Goal: Transaction & Acquisition: Purchase product/service

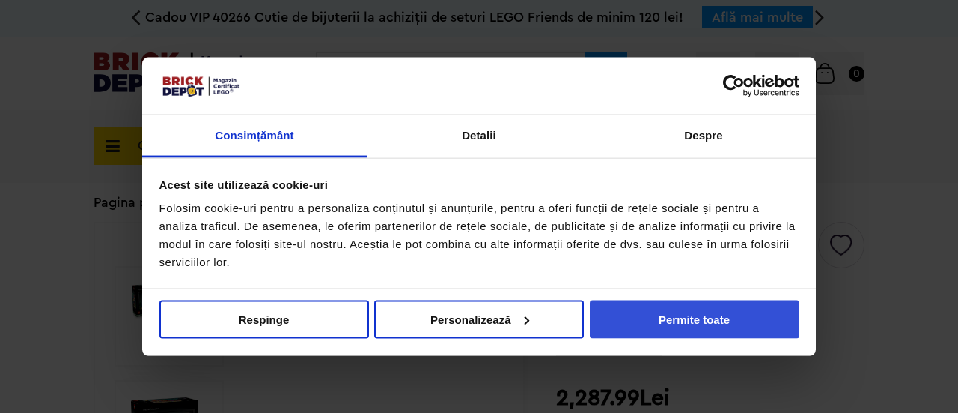
click at [666, 320] on button "Permite toate" at bounding box center [695, 319] width 210 height 38
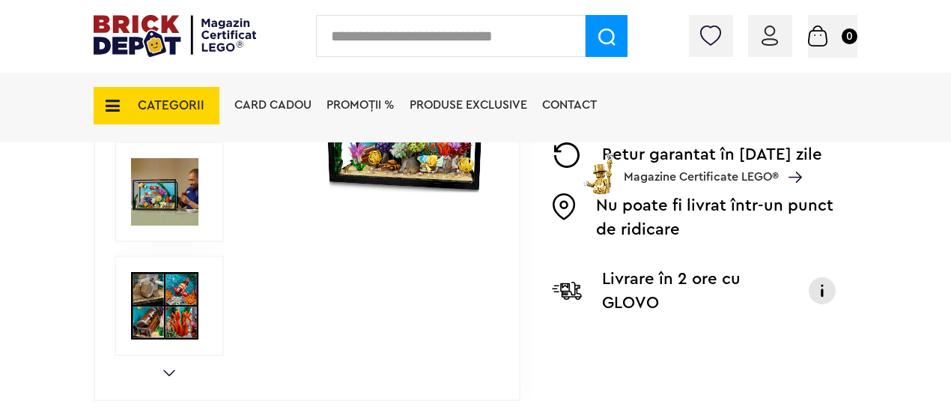
scroll to position [499, 0]
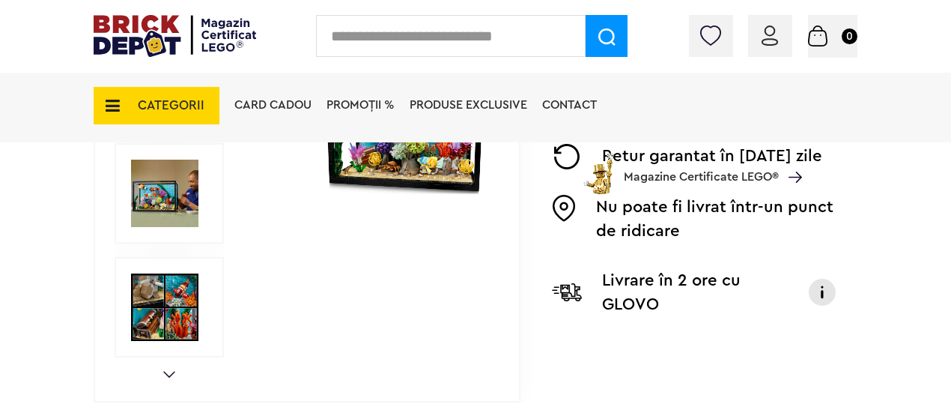
click at [168, 375] on link "Next" at bounding box center [169, 374] width 12 height 7
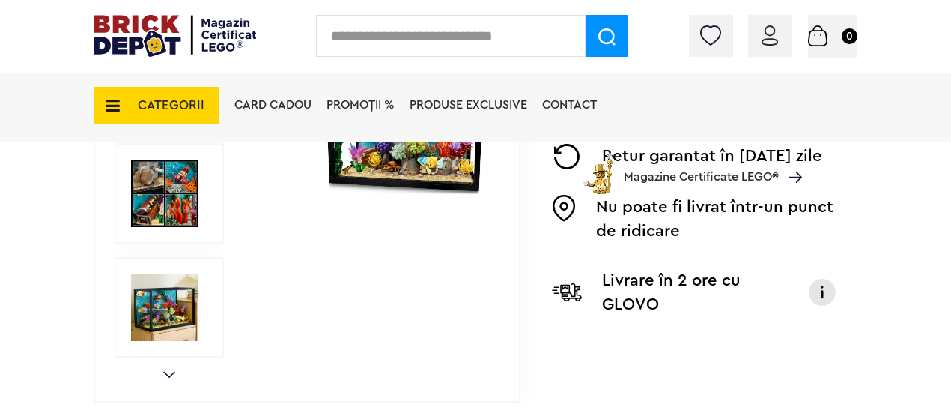
click at [168, 375] on link "Next" at bounding box center [169, 374] width 12 height 7
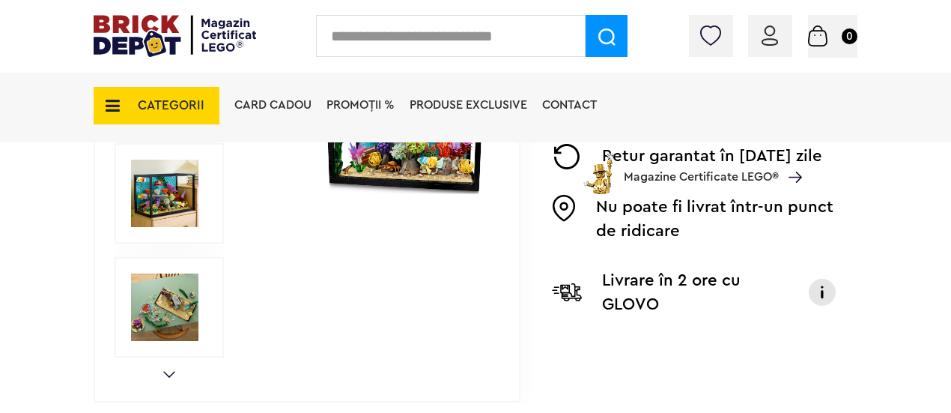
click at [168, 375] on link "Next" at bounding box center [169, 374] width 12 height 7
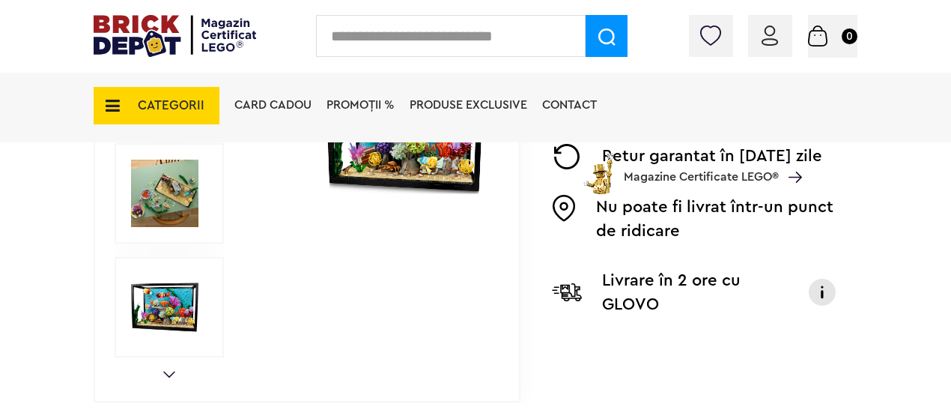
click at [168, 375] on link "Next" at bounding box center [169, 374] width 12 height 7
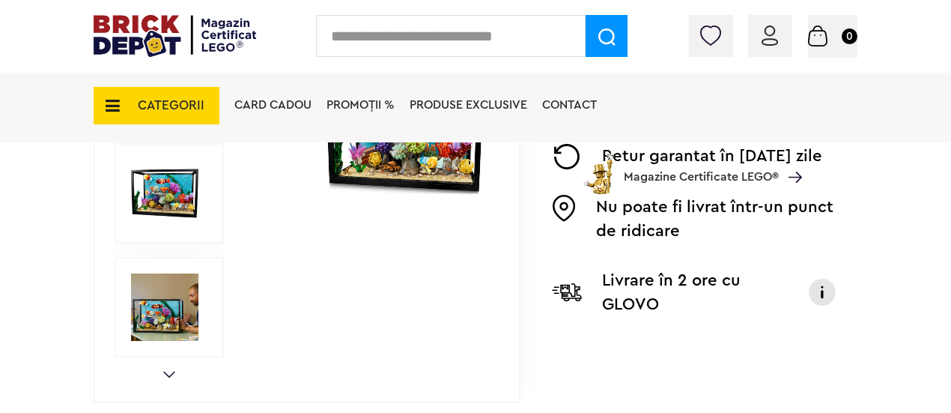
click at [168, 375] on link "Next" at bounding box center [169, 374] width 12 height 7
click at [156, 315] on img at bounding box center [164, 306] width 67 height 67
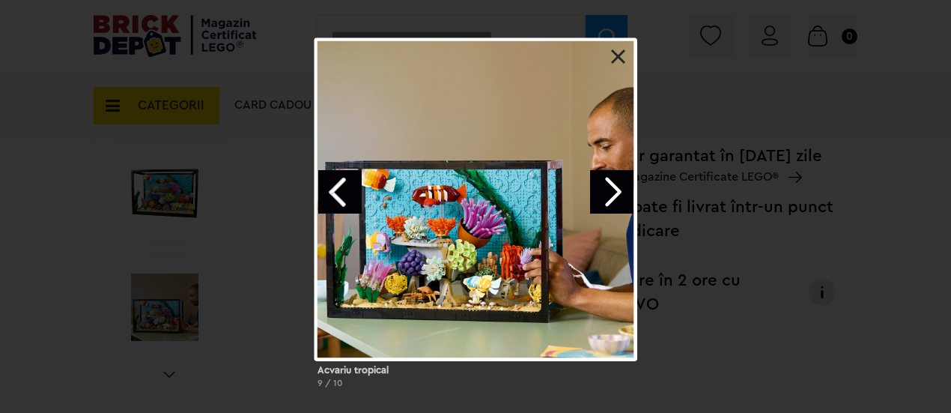
click at [614, 192] on link "Next image" at bounding box center [611, 191] width 43 height 43
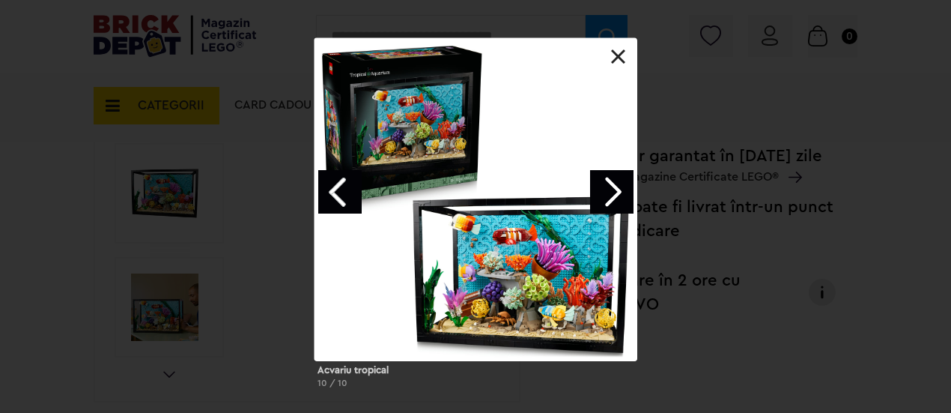
click at [627, 195] on link "Next image" at bounding box center [611, 191] width 43 height 43
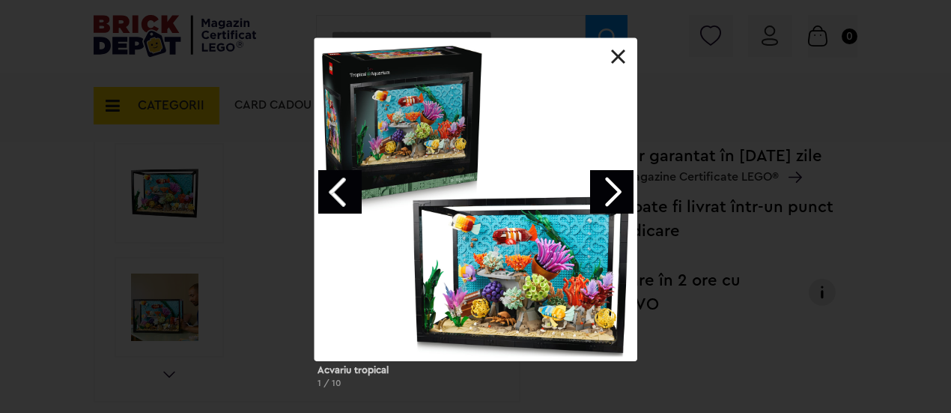
click at [627, 195] on link "Next image" at bounding box center [611, 191] width 43 height 43
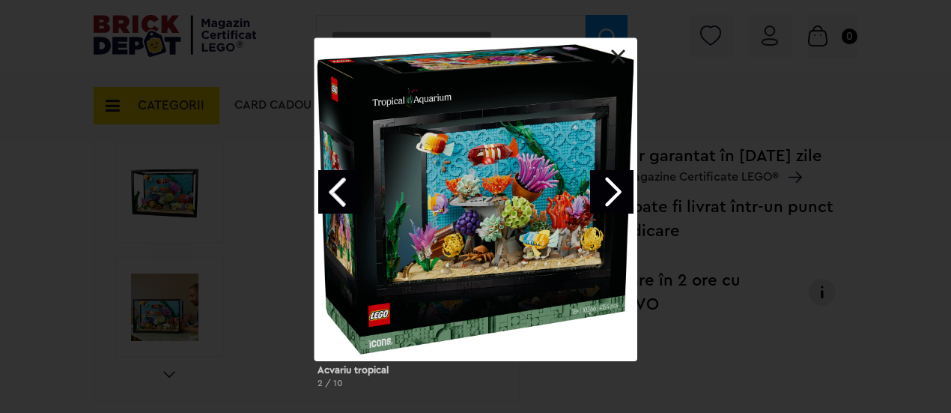
click at [627, 195] on link "Next image" at bounding box center [611, 191] width 43 height 43
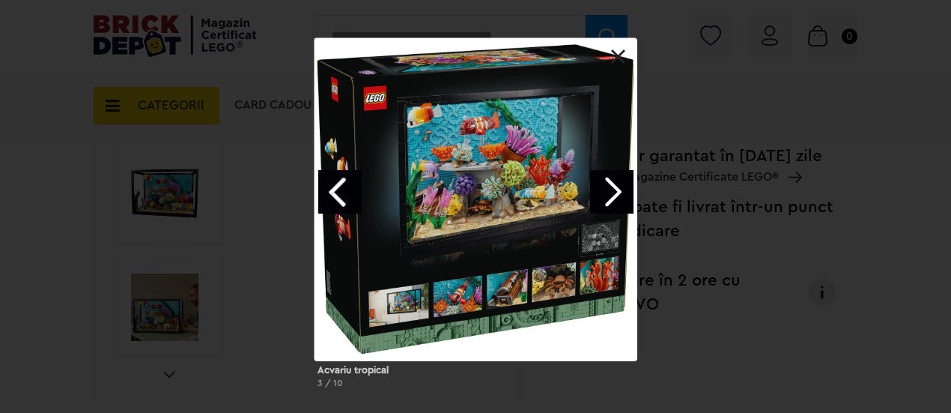
click at [627, 195] on link "Next image" at bounding box center [611, 191] width 43 height 43
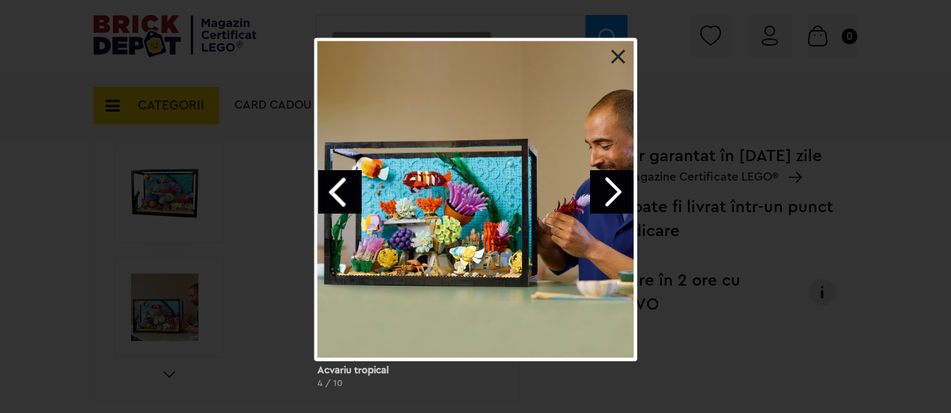
click at [617, 57] on link at bounding box center [618, 56] width 15 height 15
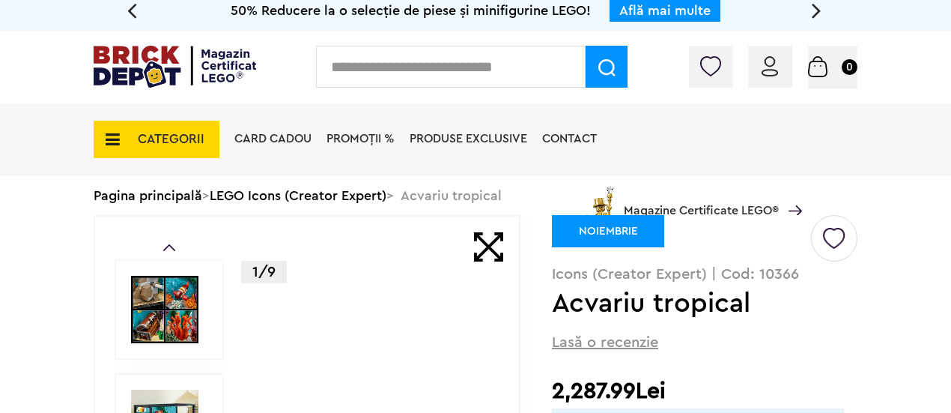
scroll to position [0, 0]
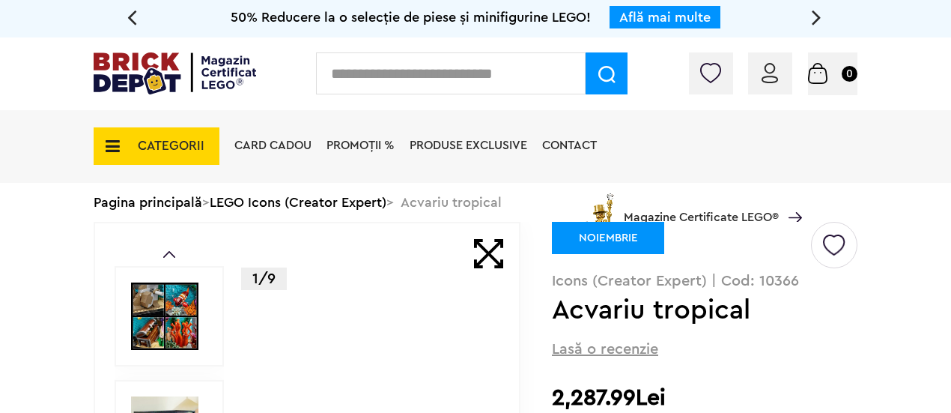
click at [160, 315] on img at bounding box center [164, 315] width 67 height 67
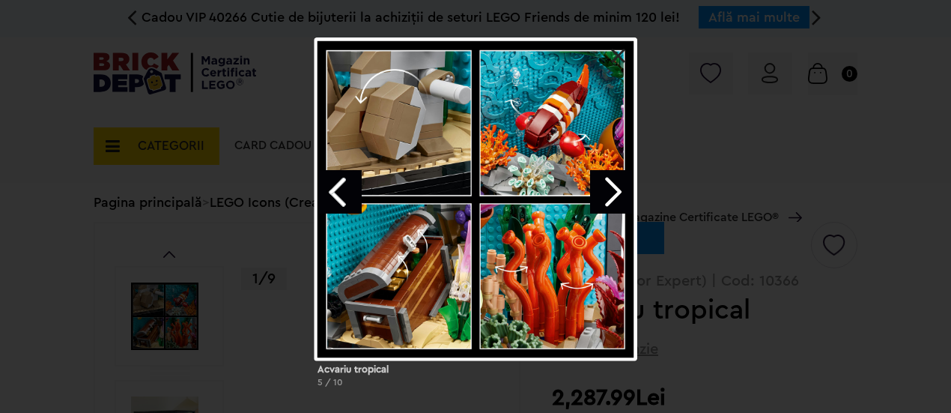
click at [609, 189] on link "Next image" at bounding box center [611, 191] width 43 height 43
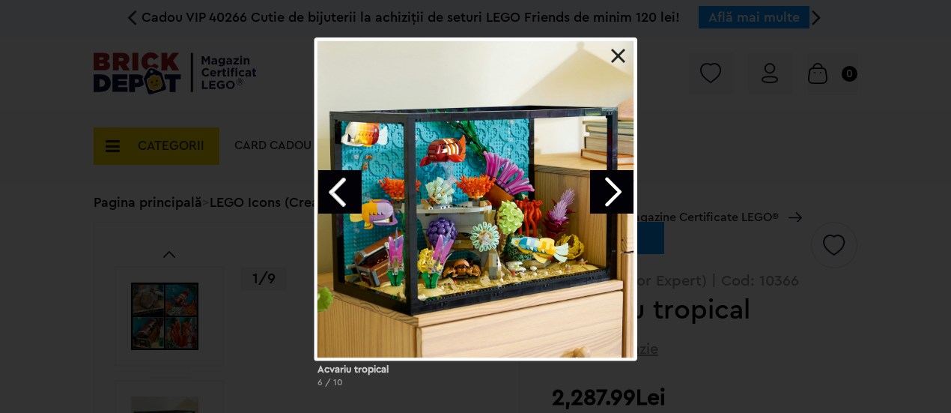
click at [609, 189] on link "Next image" at bounding box center [611, 191] width 43 height 43
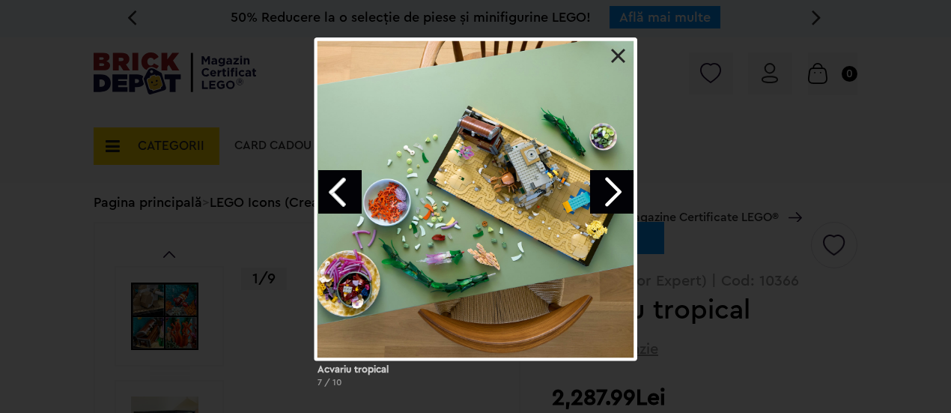
click at [609, 189] on link "Next image" at bounding box center [611, 191] width 43 height 43
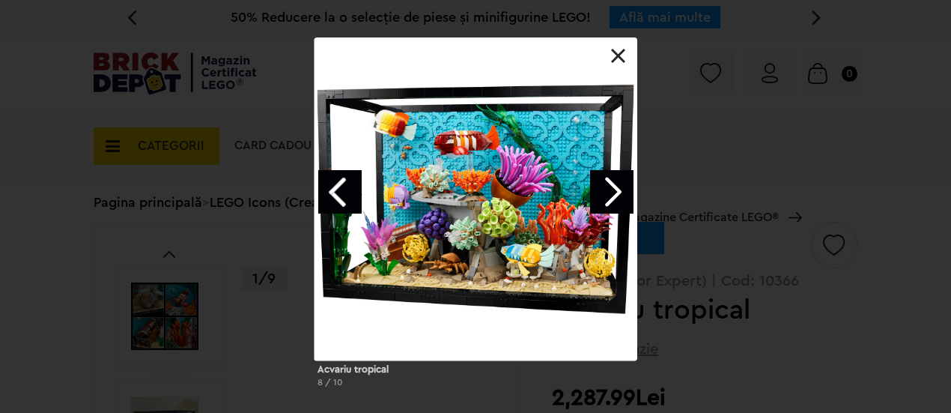
click at [609, 189] on link "Next image" at bounding box center [611, 191] width 43 height 43
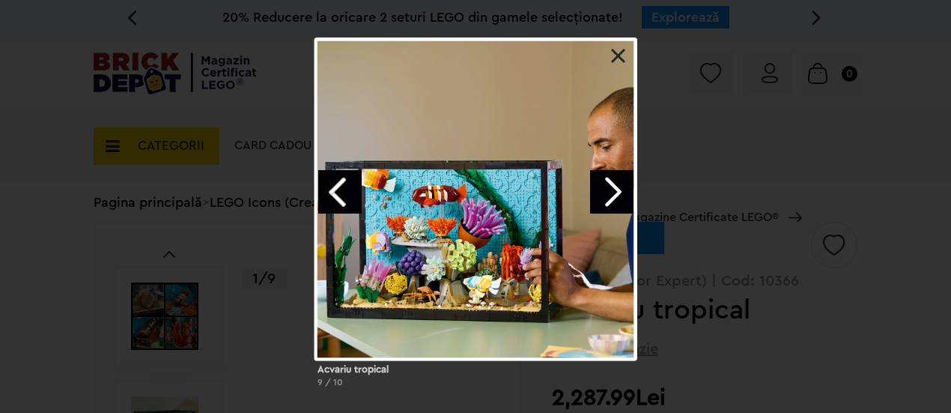
click at [609, 189] on link "Next image" at bounding box center [611, 191] width 43 height 43
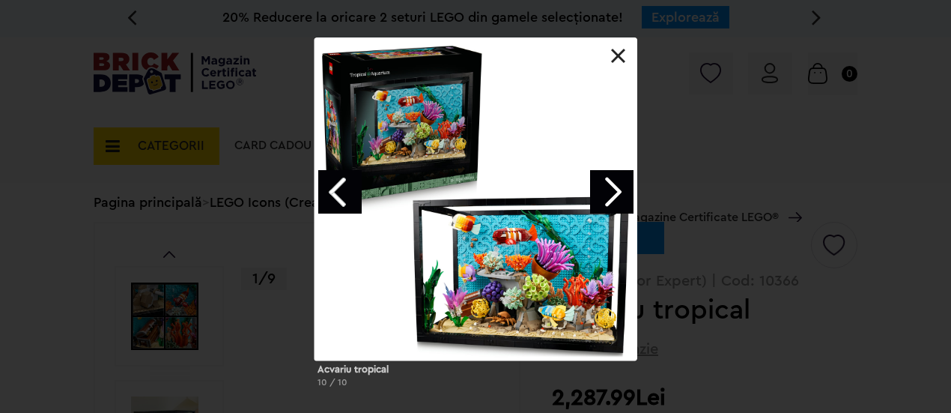
click at [609, 189] on link "Next image" at bounding box center [611, 191] width 43 height 43
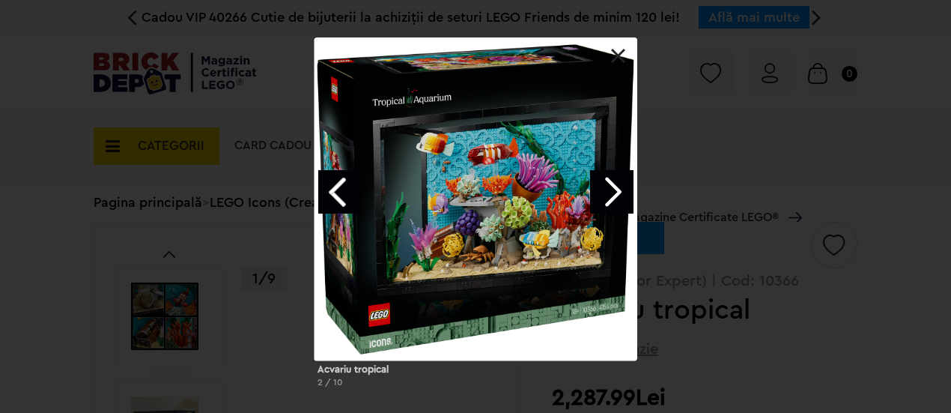
click at [609, 189] on link "Next image" at bounding box center [611, 191] width 43 height 43
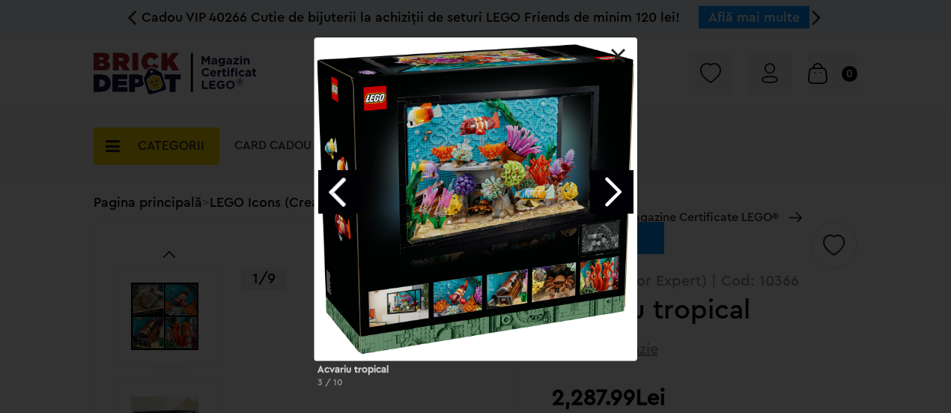
click at [609, 189] on link "Next image" at bounding box center [611, 191] width 43 height 43
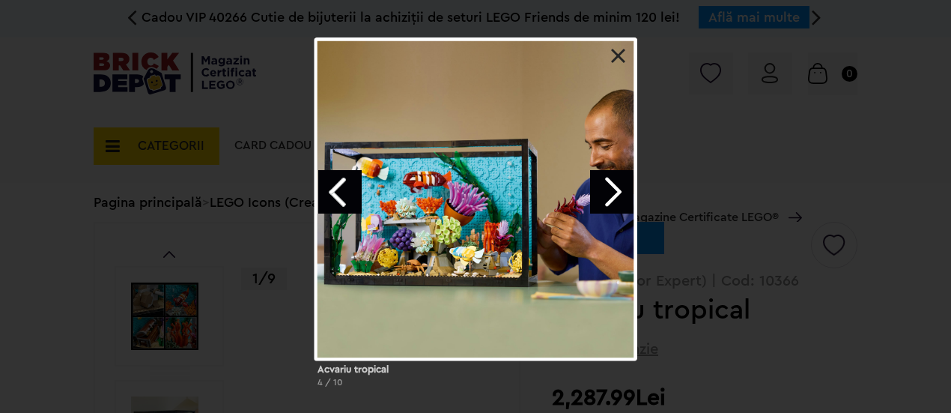
click at [609, 189] on link "Next image" at bounding box center [611, 191] width 43 height 43
